Goal: Task Accomplishment & Management: Manage account settings

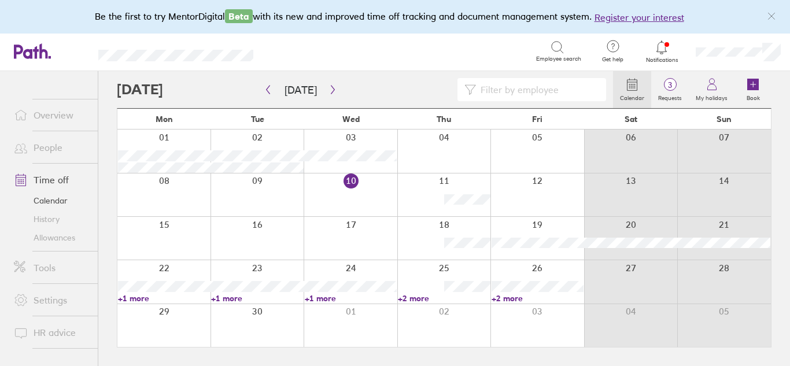
click at [656, 49] on icon at bounding box center [661, 47] width 14 height 14
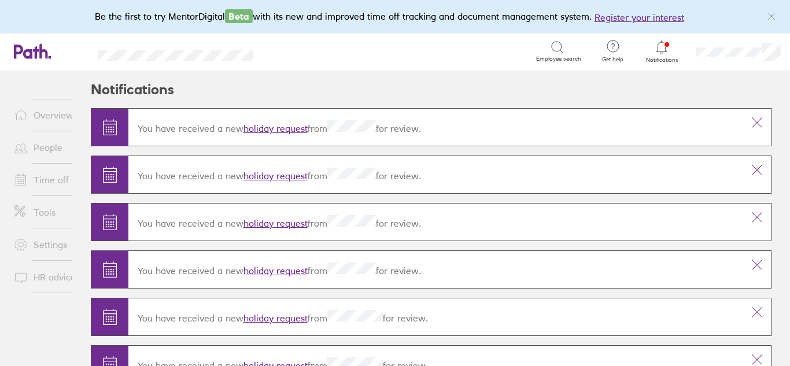
click at [659, 46] on icon at bounding box center [661, 47] width 14 height 14
click at [279, 127] on link "holiday request" at bounding box center [275, 129] width 64 height 12
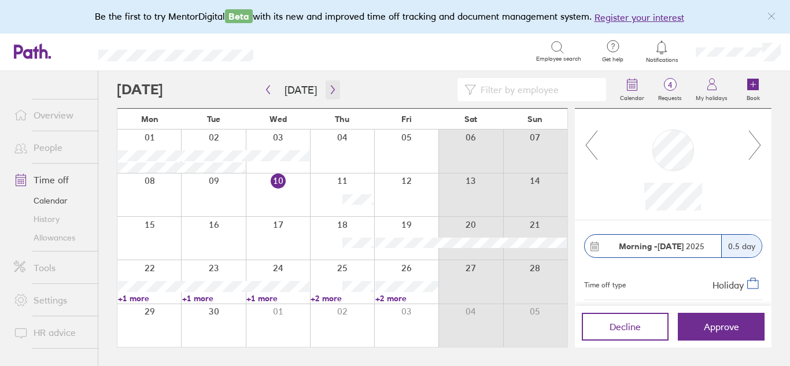
click at [329, 88] on icon "button" at bounding box center [332, 89] width 9 height 9
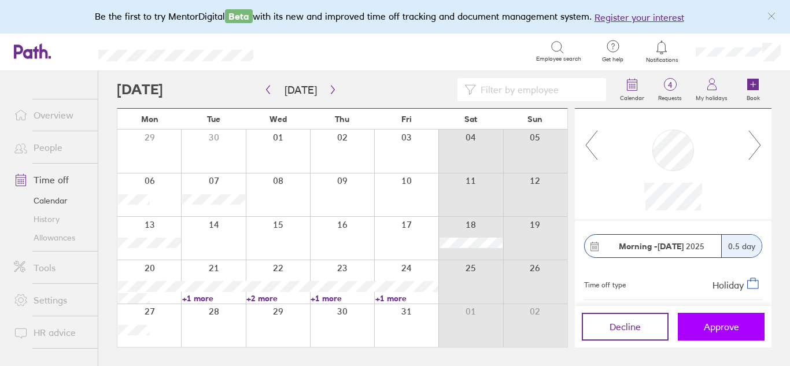
click at [714, 331] on span "Approve" at bounding box center [721, 326] width 35 height 10
click at [328, 90] on icon "button" at bounding box center [332, 89] width 9 height 9
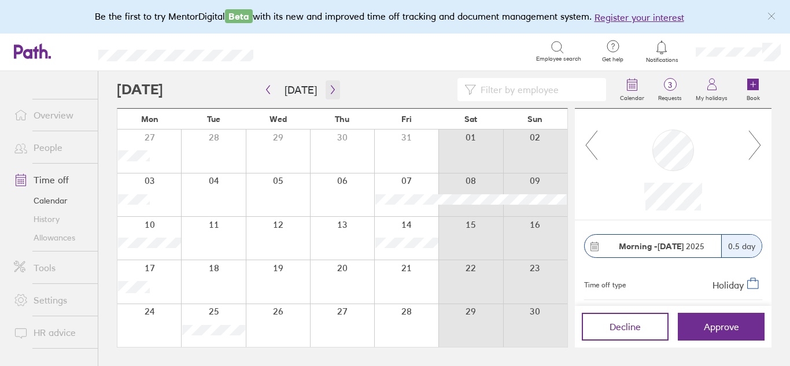
click at [325, 86] on button "button" at bounding box center [332, 89] width 14 height 19
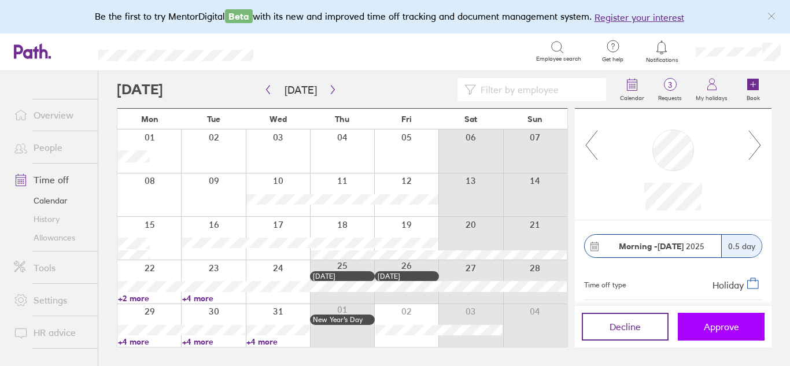
click at [706, 332] on button "Approve" at bounding box center [721, 327] width 87 height 28
click at [267, 87] on icon "button" at bounding box center [268, 89] width 9 height 9
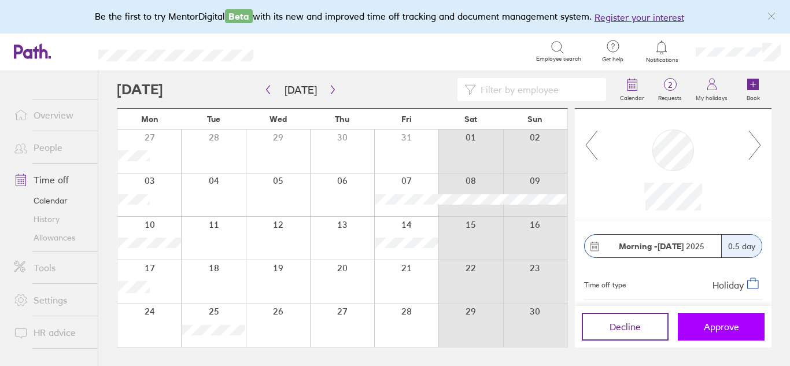
click at [711, 333] on button "Approve" at bounding box center [721, 327] width 87 height 28
click at [332, 87] on icon "button" at bounding box center [332, 89] width 9 height 9
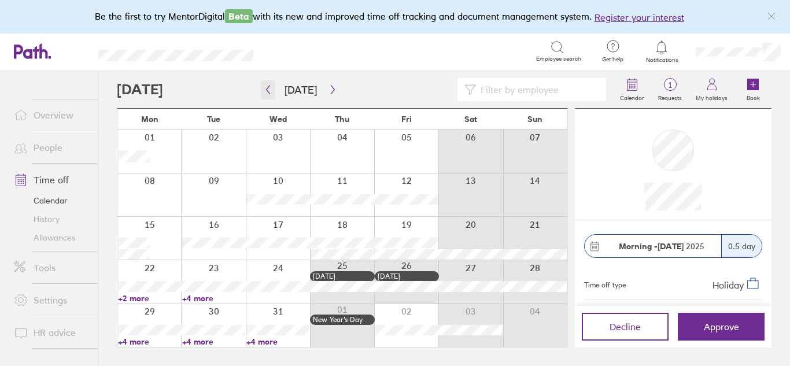
click at [265, 87] on icon "button" at bounding box center [268, 89] width 9 height 9
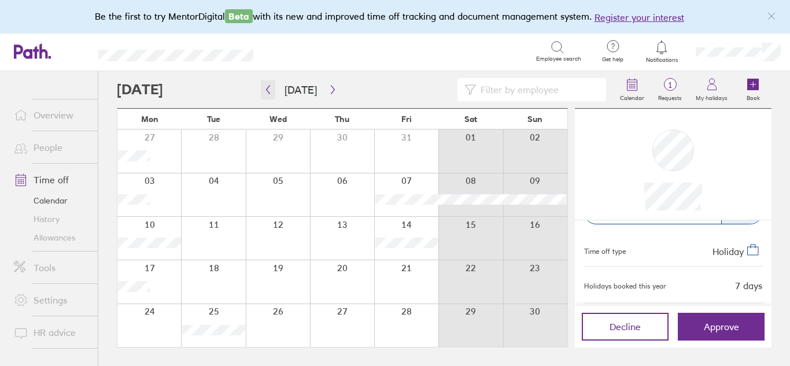
scroll to position [38, 0]
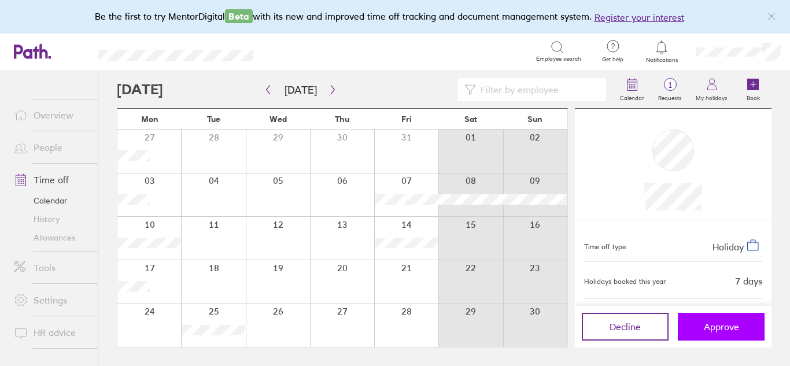
click at [710, 334] on button "Approve" at bounding box center [721, 327] width 87 height 28
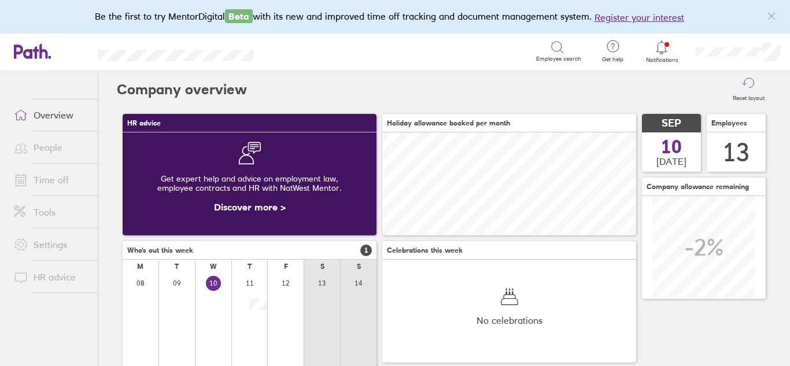
scroll to position [103, 254]
click at [662, 47] on icon at bounding box center [661, 47] width 14 height 14
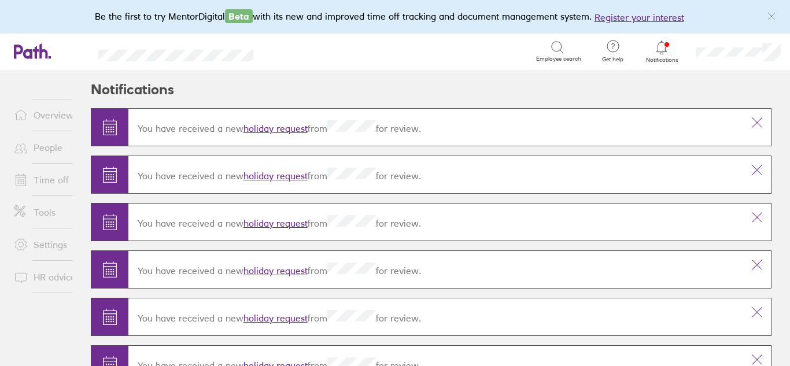
click at [266, 126] on link "holiday request" at bounding box center [275, 129] width 64 height 12
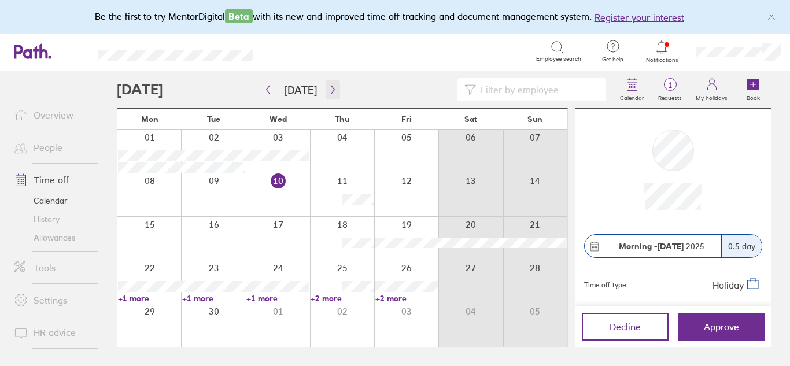
click at [331, 86] on icon "button" at bounding box center [332, 89] width 9 height 9
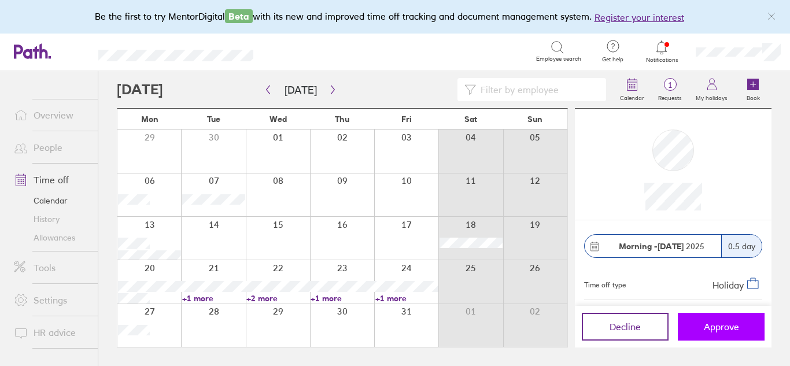
click at [712, 325] on span "Approve" at bounding box center [721, 326] width 35 height 10
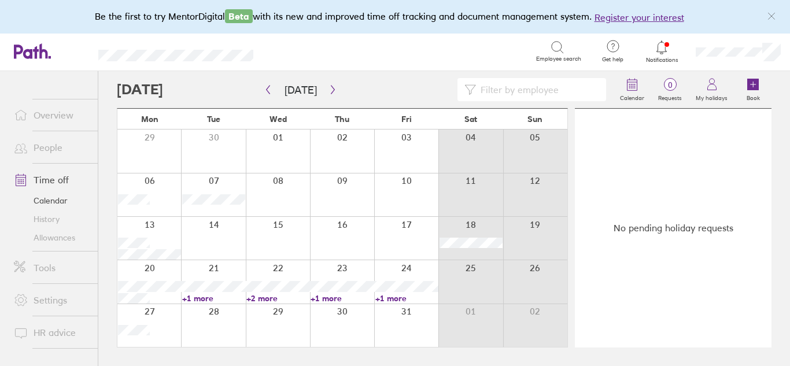
click at [661, 44] on icon at bounding box center [661, 47] width 14 height 14
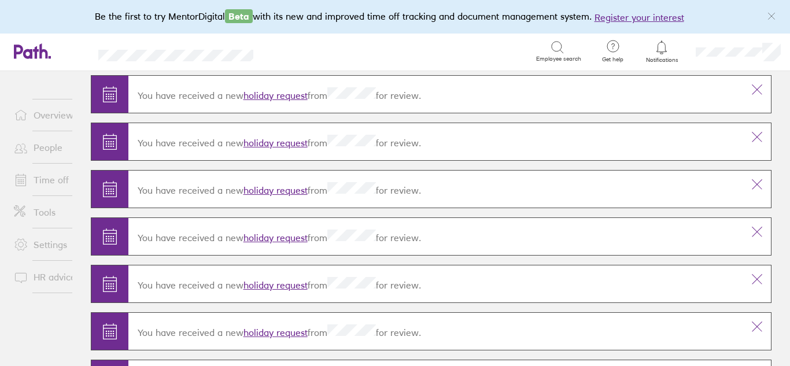
scroll to position [31, 0]
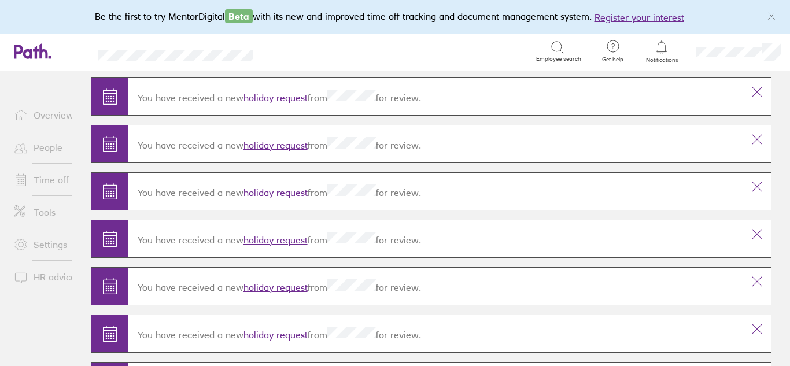
click at [258, 92] on link "holiday request" at bounding box center [275, 98] width 64 height 12
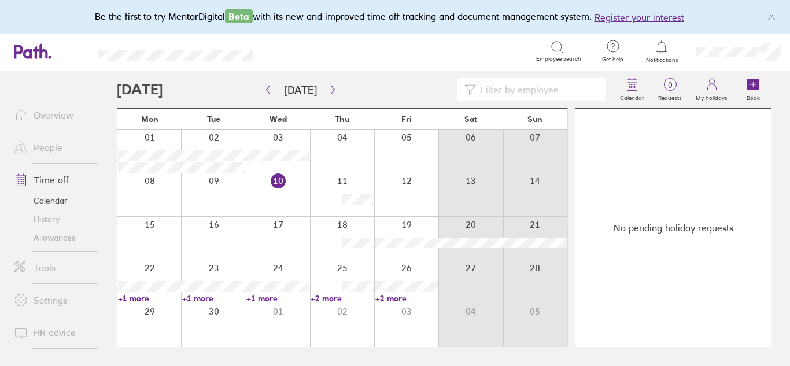
click at [46, 145] on link "People" at bounding box center [51, 147] width 93 height 23
